Goal: Check status: Check status

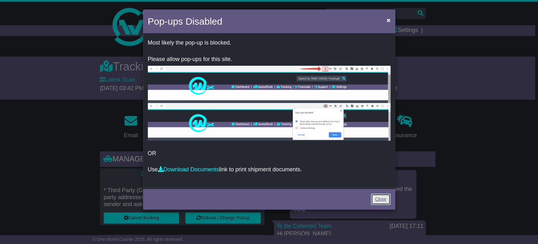
click at [377, 201] on link "Close" at bounding box center [381, 198] width 20 height 11
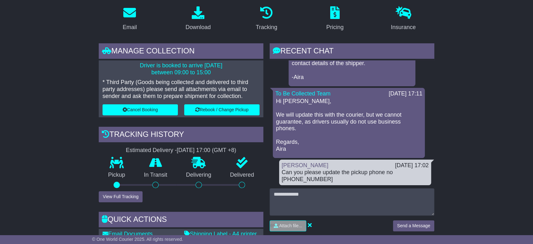
scroll to position [124, 0]
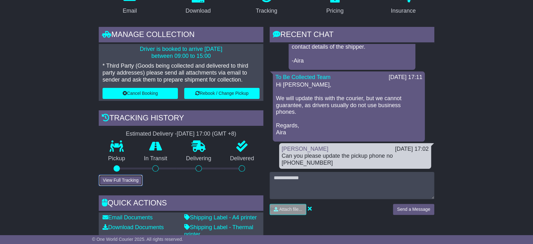
click at [113, 182] on button "View Full Tracking" at bounding box center [121, 179] width 44 height 11
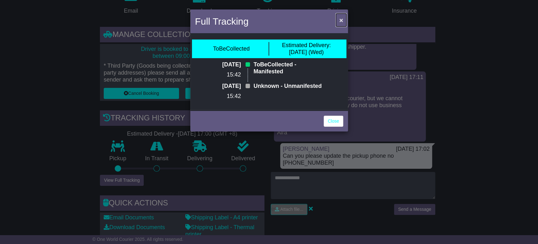
click at [341, 17] on span "×" at bounding box center [341, 19] width 4 height 7
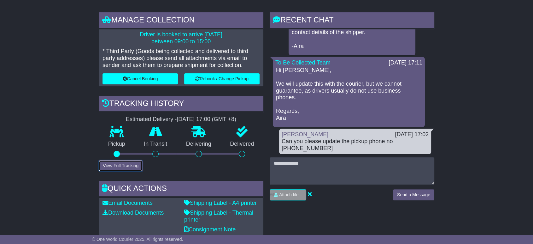
scroll to position [141, 0]
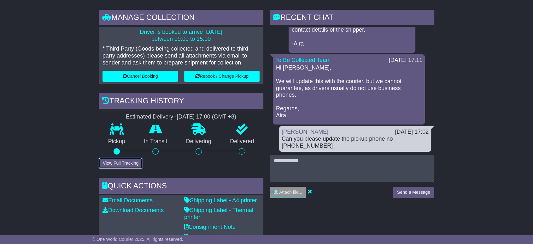
click at [124, 162] on button "View Full Tracking" at bounding box center [121, 162] width 44 height 11
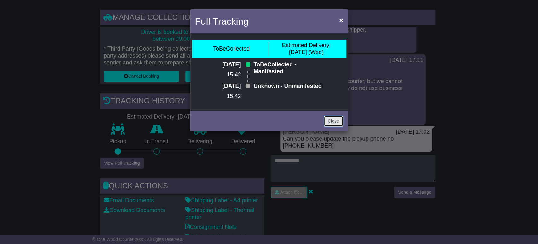
click at [328, 126] on link "Close" at bounding box center [334, 120] width 20 height 11
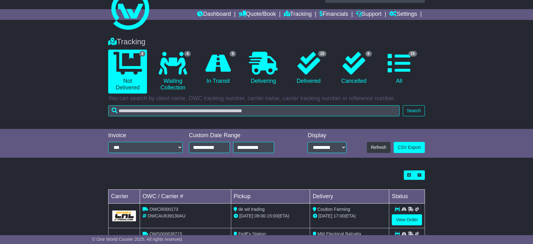
scroll to position [116, 0]
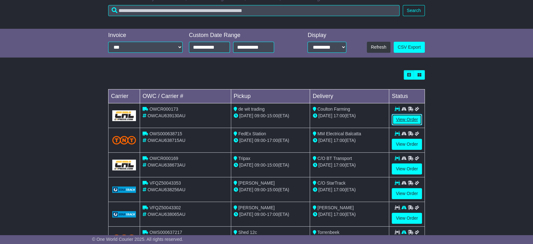
click at [401, 118] on link "View Order" at bounding box center [407, 119] width 30 height 11
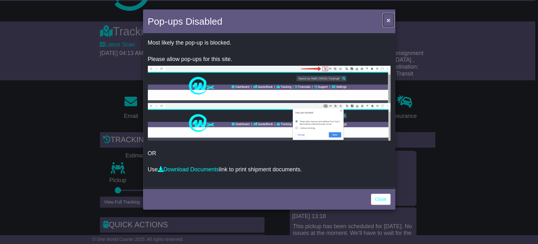
click at [387, 20] on span "×" at bounding box center [389, 19] width 4 height 7
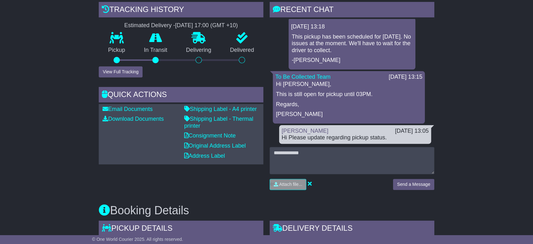
scroll to position [175, 0]
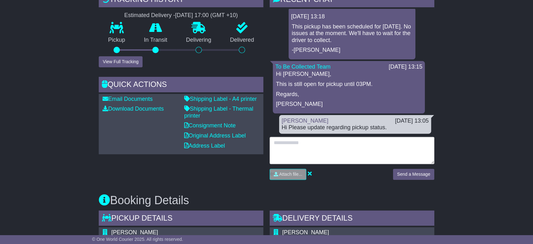
click at [293, 137] on textarea at bounding box center [352, 150] width 165 height 27
type textarea "**********"
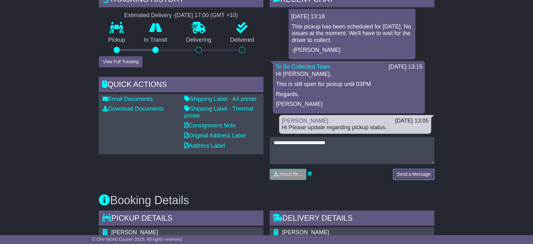
click at [397, 168] on button "Send a Message" at bounding box center [413, 173] width 41 height 11
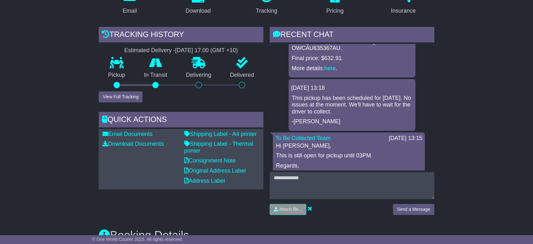
scroll to position [0, 0]
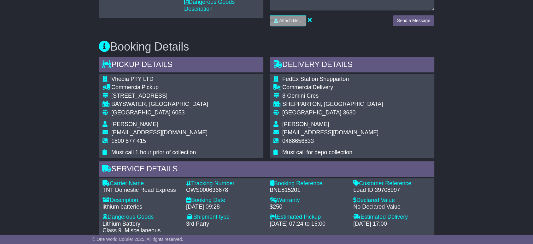
scroll to position [175, 0]
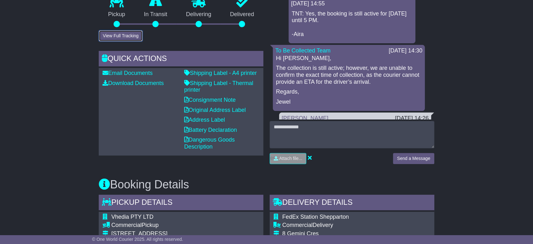
click at [121, 36] on button "View Full Tracking" at bounding box center [121, 35] width 44 height 11
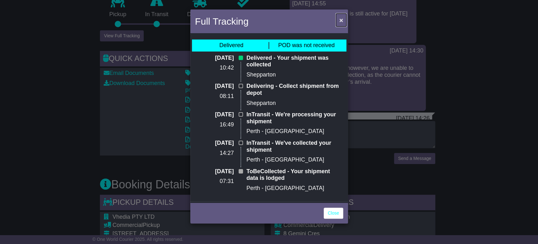
click at [339, 20] on span "×" at bounding box center [341, 19] width 4 height 7
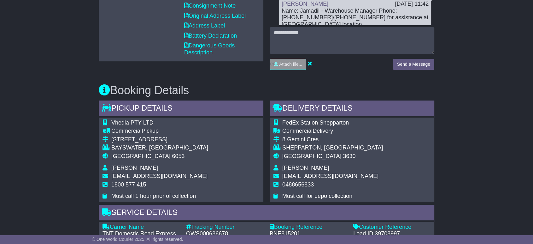
scroll to position [275, 0]
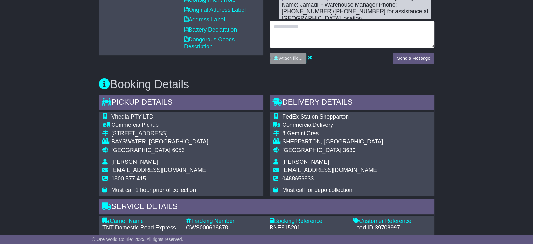
click at [293, 34] on textarea at bounding box center [352, 34] width 165 height 27
type textarea "**********"
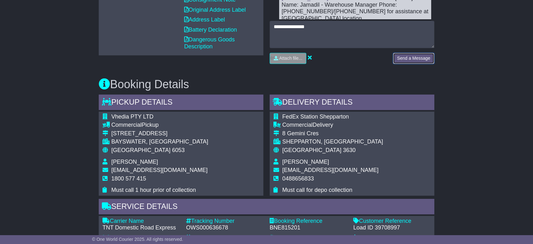
click at [416, 55] on button "Send a Message" at bounding box center [413, 58] width 41 height 11
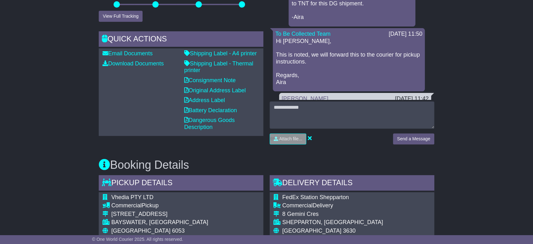
scroll to position [135, 0]
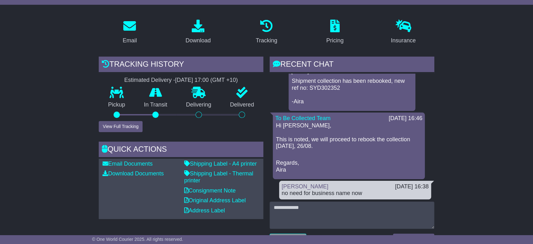
scroll to position [210, 0]
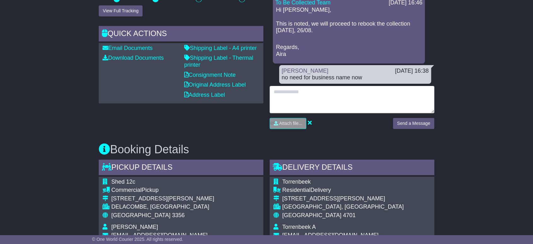
click at [287, 97] on textarea at bounding box center [352, 99] width 165 height 27
type textarea "**********"
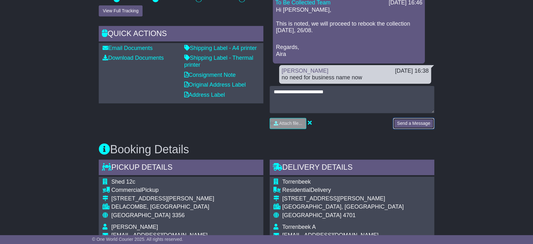
click at [404, 118] on button "Send a Message" at bounding box center [413, 123] width 41 height 11
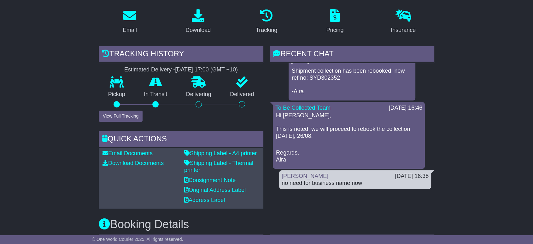
scroll to position [175, 0]
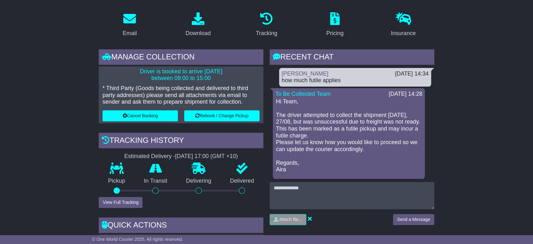
scroll to position [101, 0]
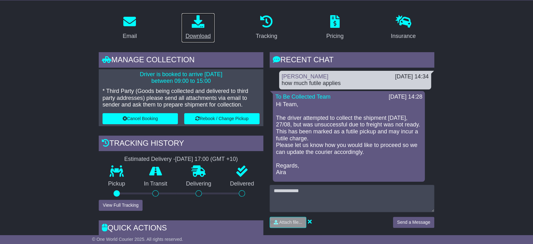
click at [197, 25] on icon at bounding box center [198, 21] width 13 height 13
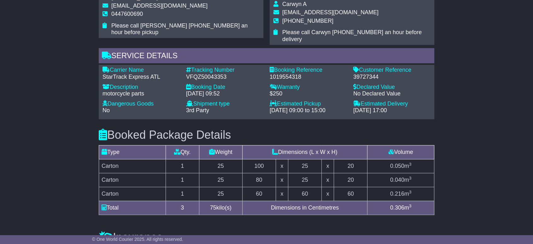
scroll to position [491, 0]
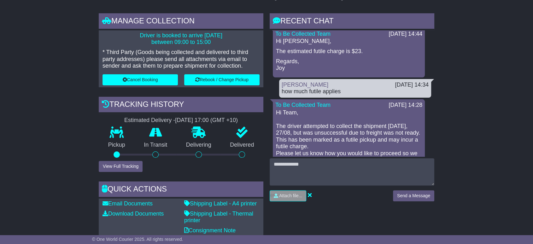
scroll to position [3, 0]
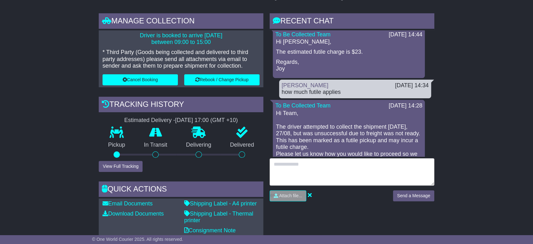
click at [300, 169] on textarea at bounding box center [352, 171] width 165 height 27
paste textarea "**********"
drag, startPoint x: 339, startPoint y: 169, endPoint x: 428, endPoint y: 172, distance: 89.0
click at [428, 172] on textarea "**********" at bounding box center [352, 171] width 165 height 27
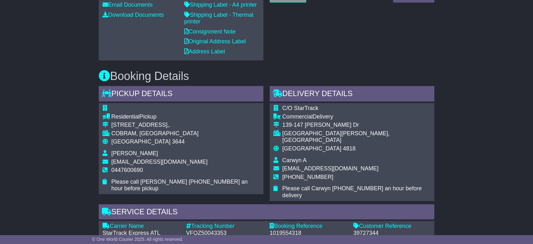
scroll to position [350, 0]
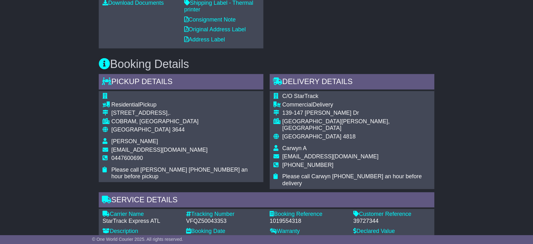
type textarea "**********"
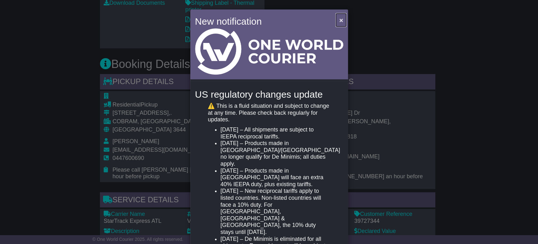
click at [340, 21] on span "×" at bounding box center [341, 19] width 4 height 7
click at [339, 17] on span "×" at bounding box center [341, 19] width 4 height 7
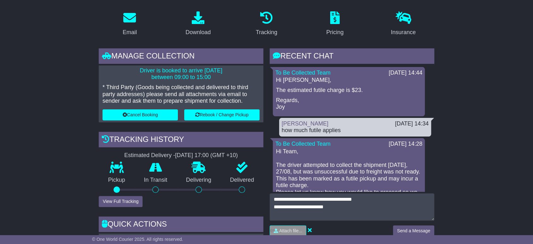
scroll to position [38, 0]
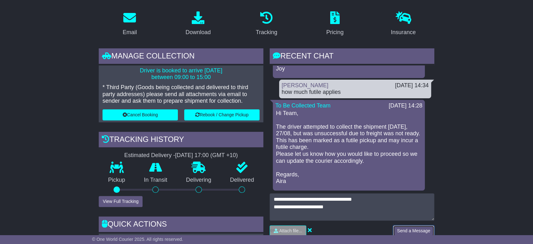
click at [405, 227] on button "Send a Message" at bounding box center [413, 230] width 41 height 11
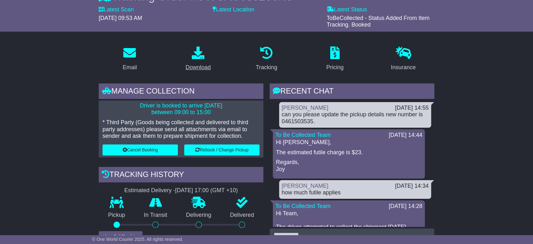
scroll to position [0, 0]
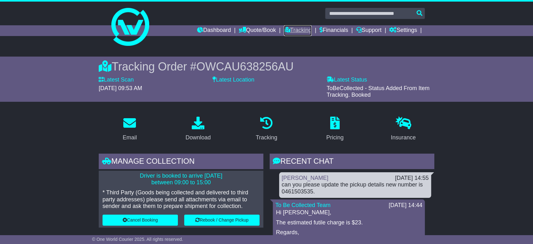
click at [284, 32] on icon at bounding box center [287, 30] width 6 height 6
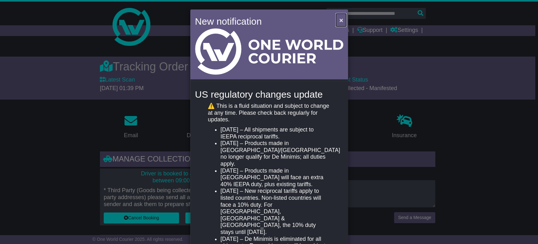
click at [340, 20] on span "×" at bounding box center [341, 19] width 4 height 7
click at [340, 19] on span "×" at bounding box center [341, 19] width 4 height 7
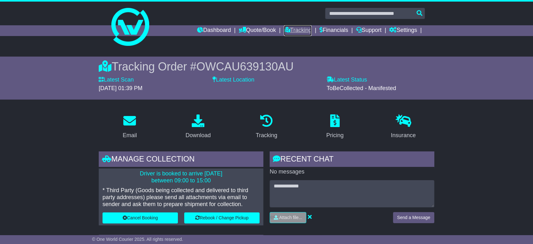
click at [296, 31] on link "Tracking" at bounding box center [298, 30] width 28 height 11
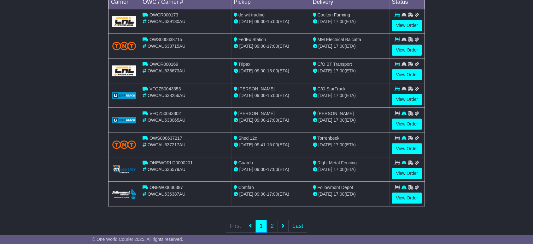
scroll to position [35, 0]
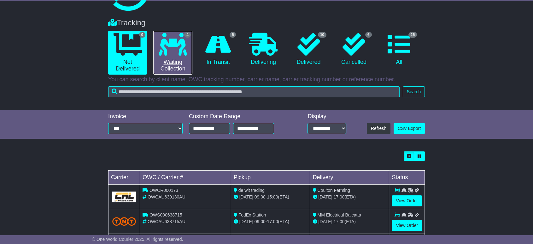
click at [177, 63] on link "4 Waiting Collection" at bounding box center [172, 53] width 39 height 44
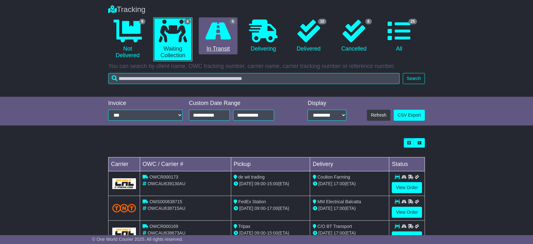
scroll to position [0, 0]
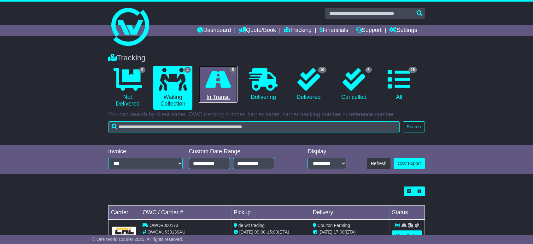
click at [218, 95] on link "5 In Transit" at bounding box center [218, 84] width 39 height 37
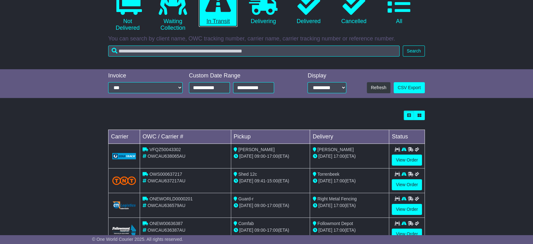
scroll to position [105, 0]
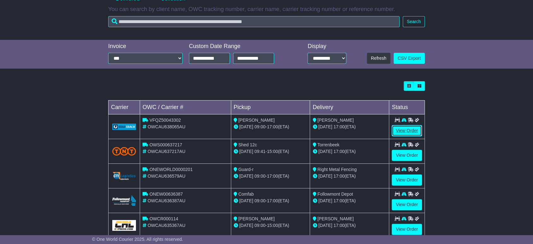
click at [400, 131] on link "View Order" at bounding box center [407, 130] width 30 height 11
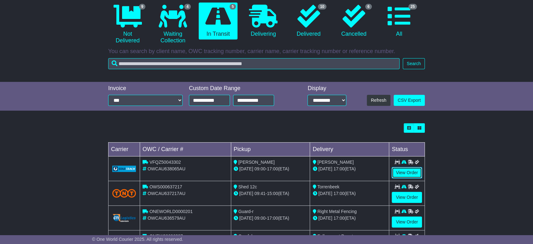
scroll to position [0, 0]
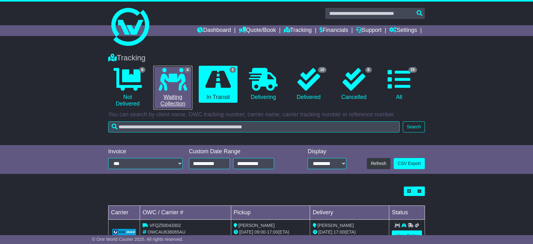
click at [167, 102] on link "4 Waiting Collection" at bounding box center [172, 88] width 39 height 44
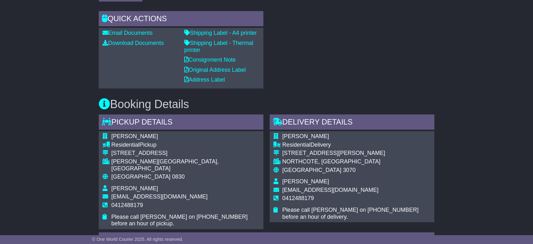
scroll to position [315, 0]
